Goal: Task Accomplishment & Management: Manage account settings

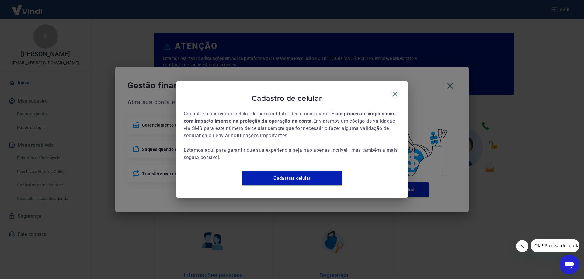
click at [392, 90] on icon "button" at bounding box center [394, 93] width 7 height 7
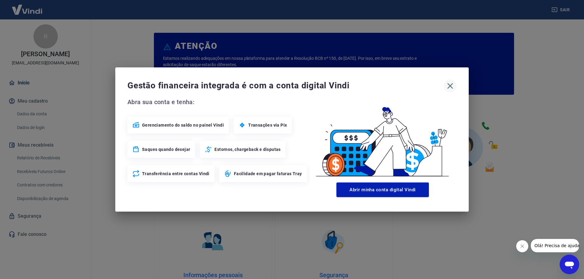
click at [448, 85] on icon "button" at bounding box center [450, 86] width 10 height 10
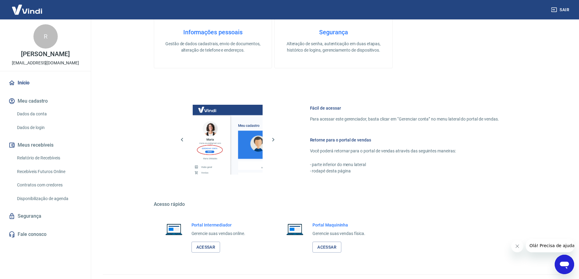
scroll to position [258, 0]
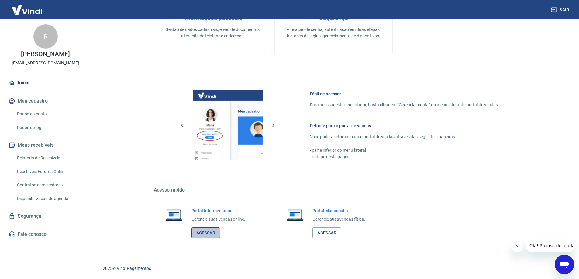
click at [210, 234] on link "Acessar" at bounding box center [206, 233] width 29 height 11
